Goal: Register for event/course

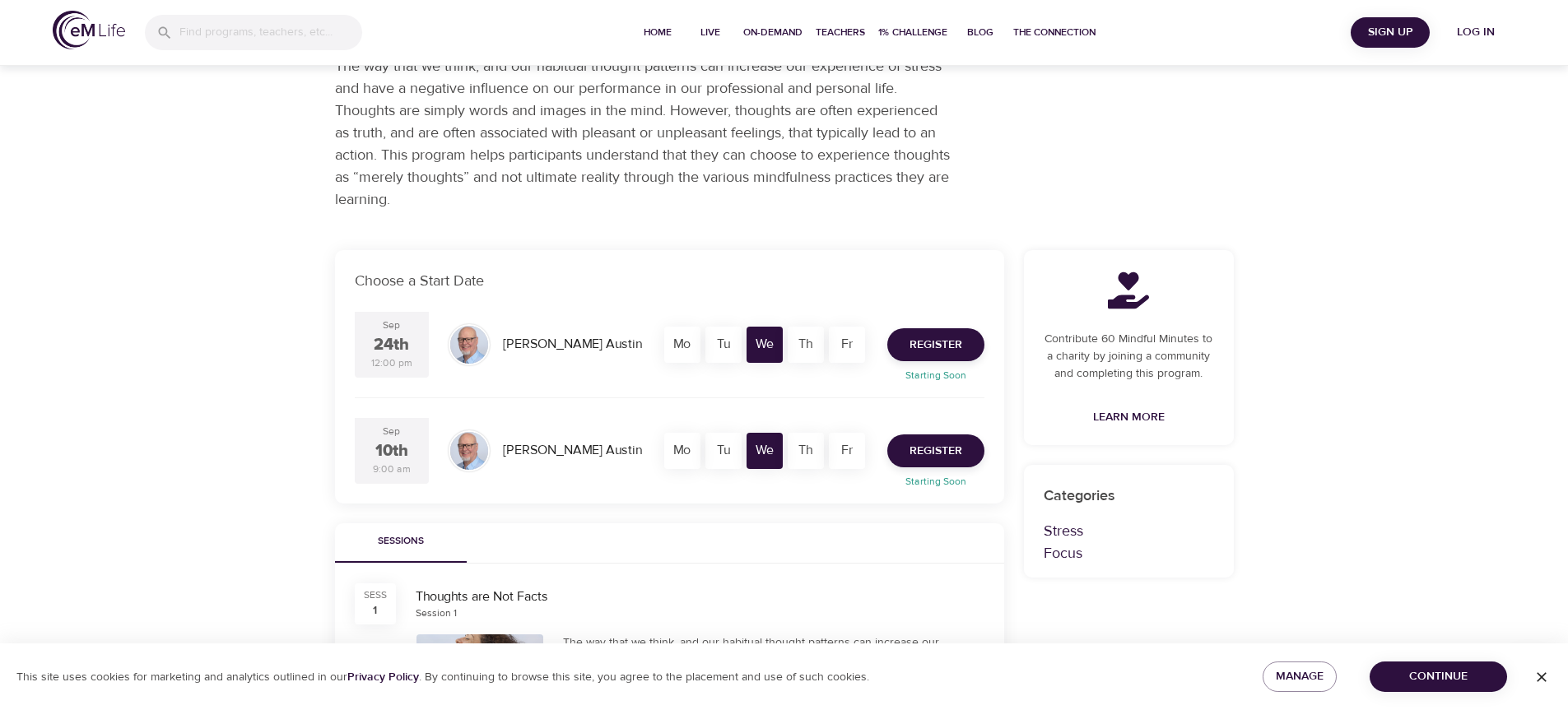
scroll to position [164, 0]
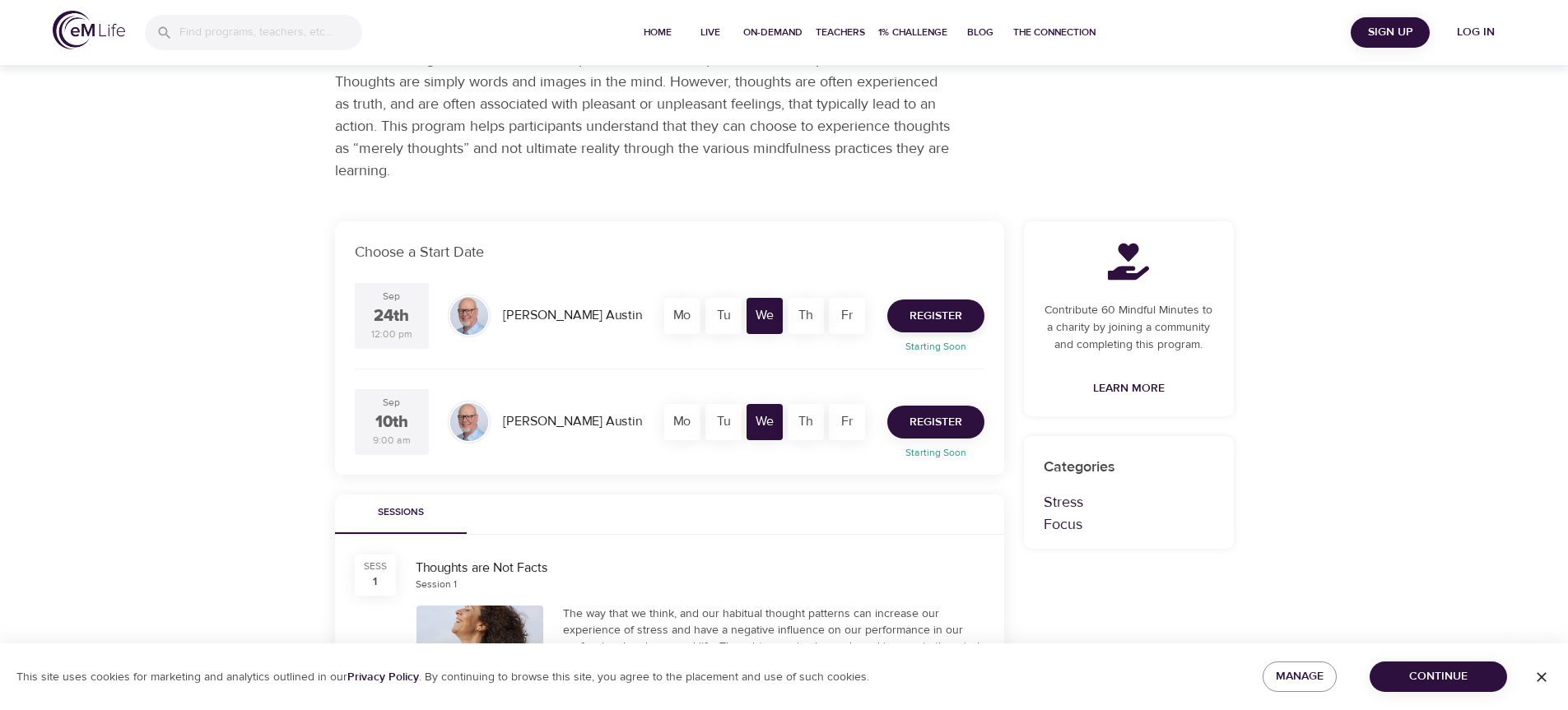
click at [929, 420] on span "Register" at bounding box center [935, 422] width 53 height 21
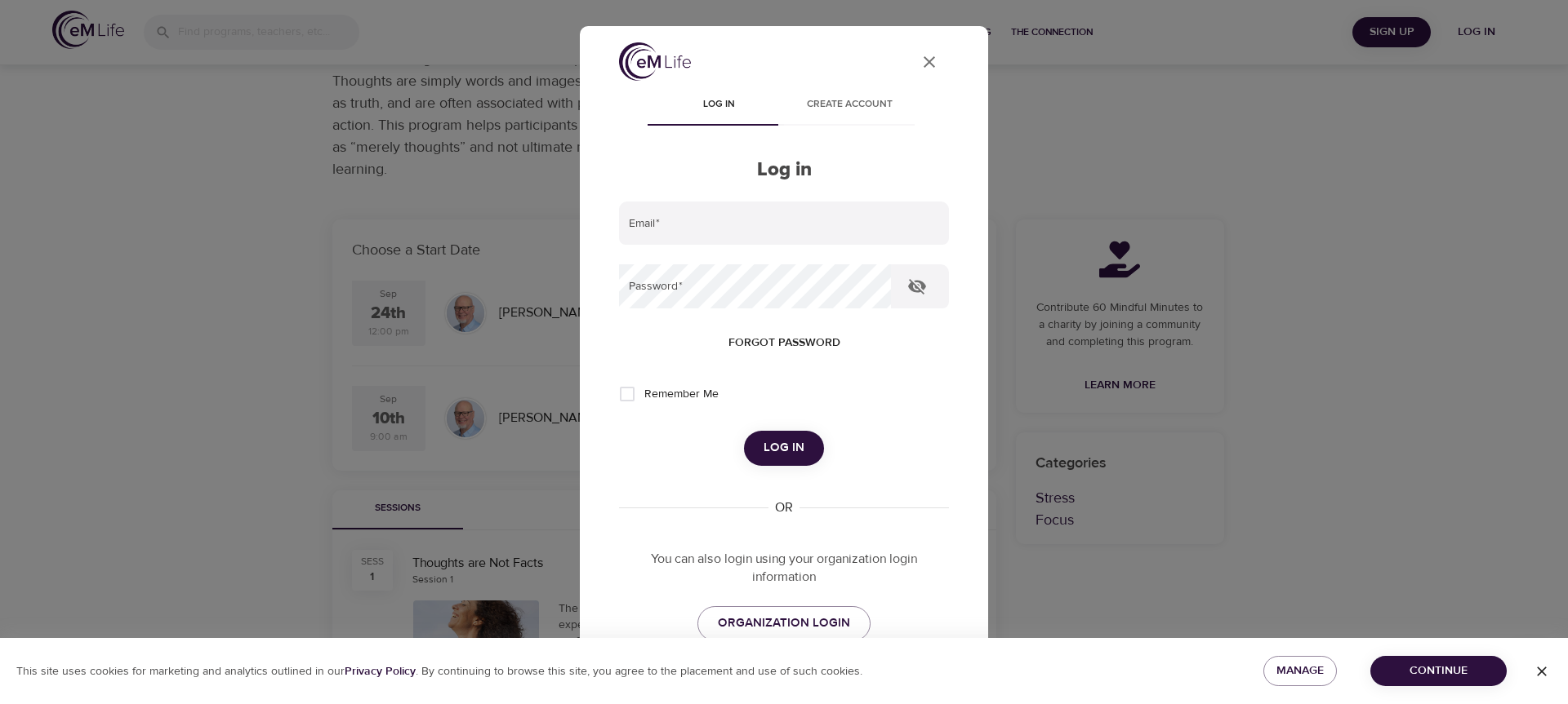
type input "[EMAIL_ADDRESS][DOMAIN_NAME]"
click at [625, 395] on input "Remember Me" at bounding box center [626, 394] width 35 height 35
checkbox input "true"
click at [765, 444] on span "Log in" at bounding box center [784, 447] width 41 height 21
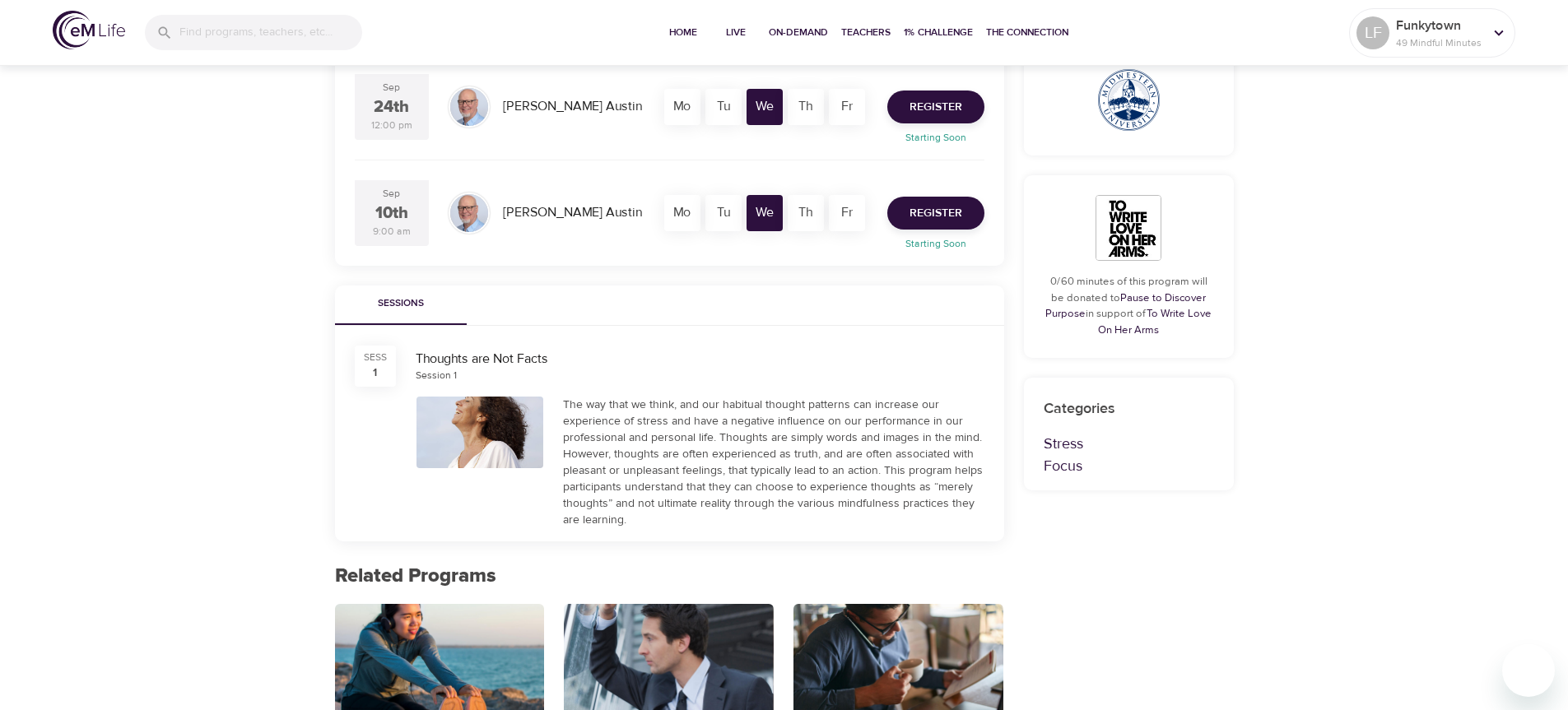
scroll to position [411, 0]
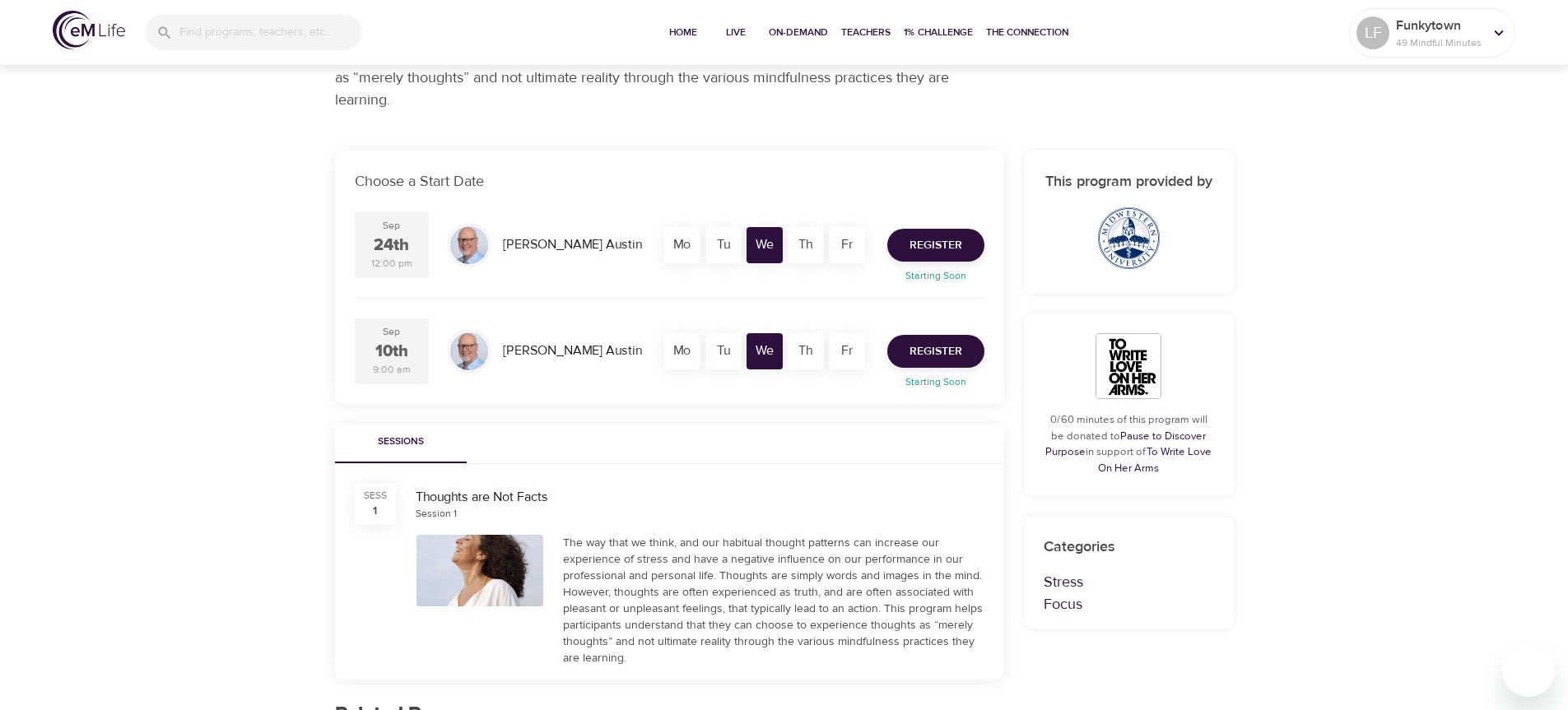
scroll to position [247, 0]
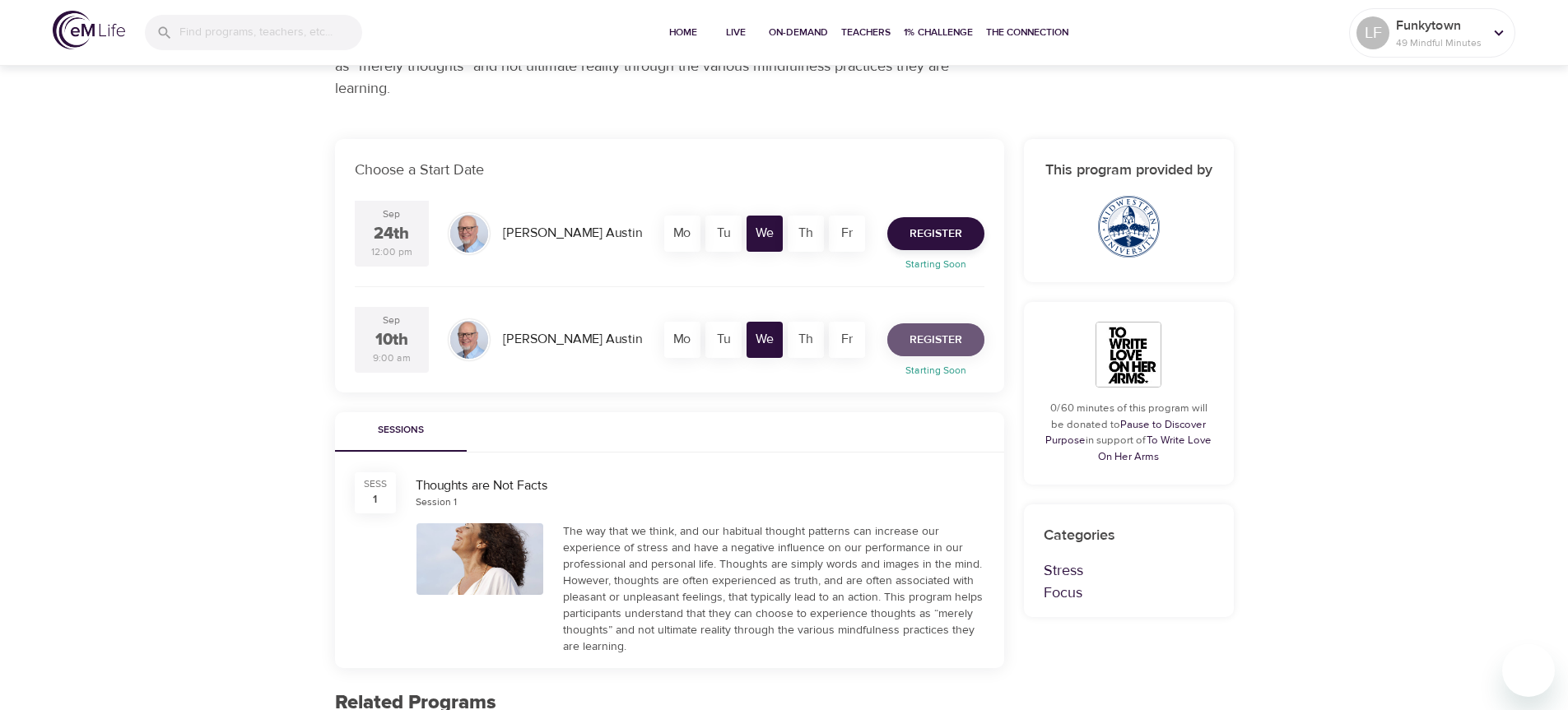
click at [945, 336] on span "Register" at bounding box center [935, 340] width 53 height 21
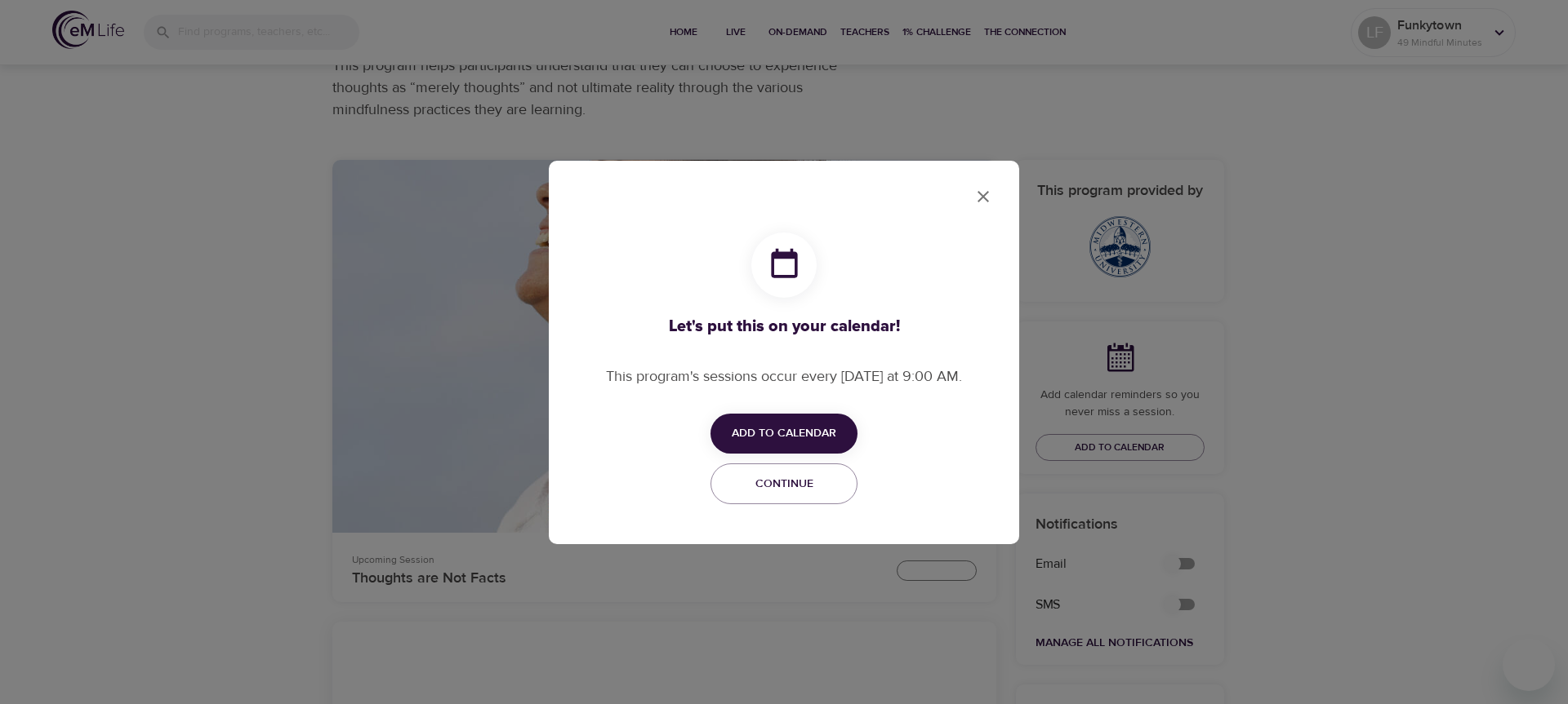
checkbox input "true"
click at [768, 487] on span "Continue" at bounding box center [784, 484] width 125 height 21
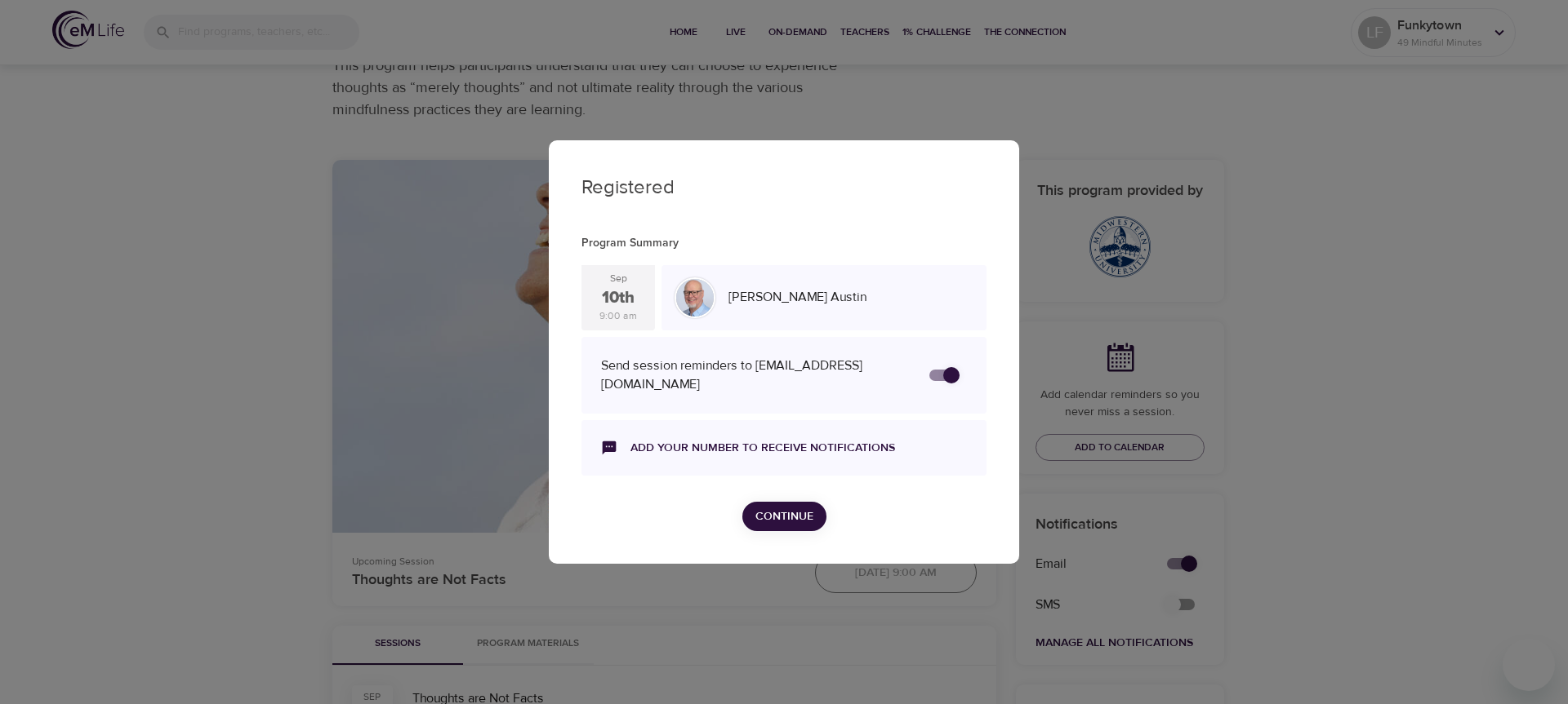
click at [771, 508] on span "Continue" at bounding box center [784, 516] width 58 height 21
